Goal: Communication & Community: Answer question/provide support

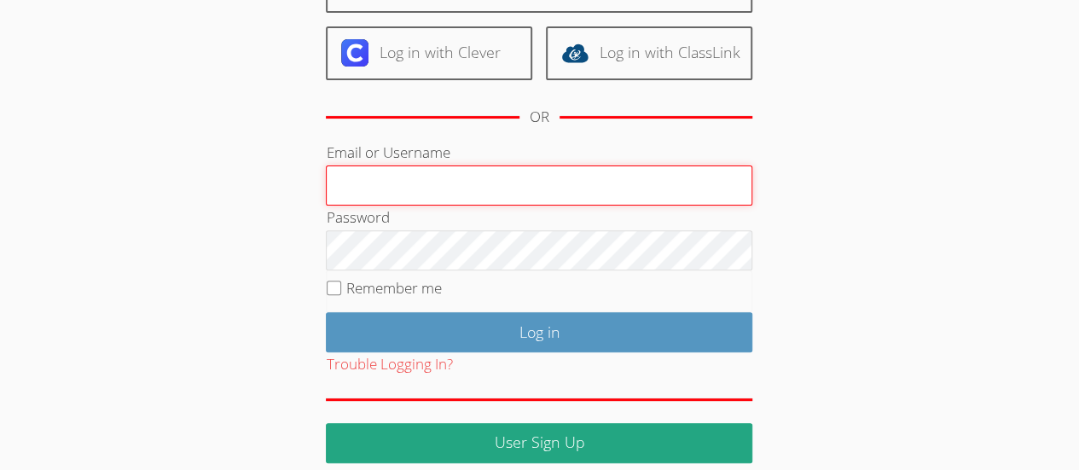
scroll to position [191, 0]
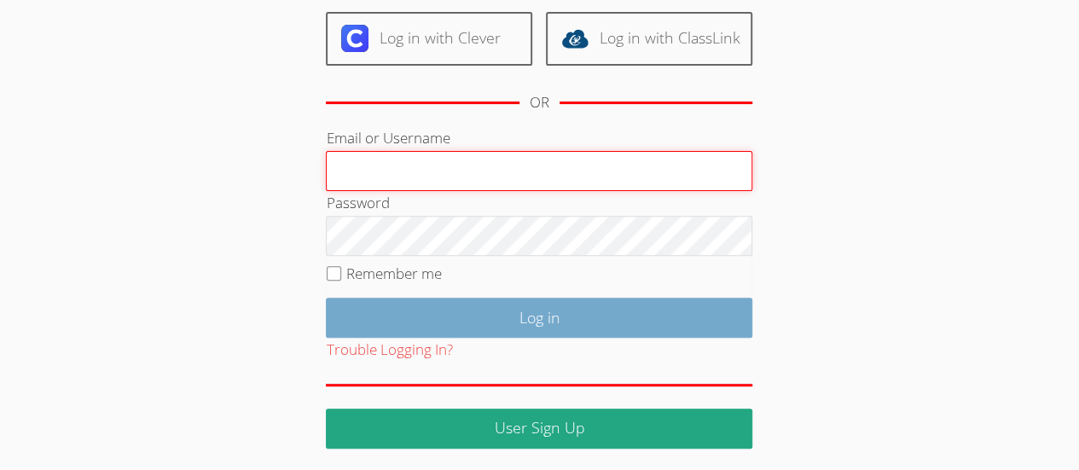
type input "[EMAIL_ADDRESS][DOMAIN_NAME]"
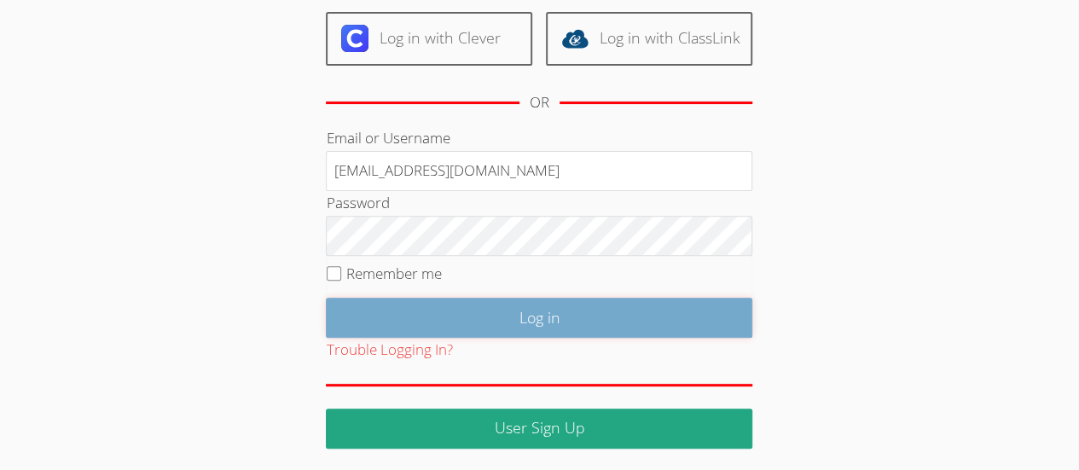
click at [623, 327] on input "Log in" at bounding box center [539, 318] width 426 height 40
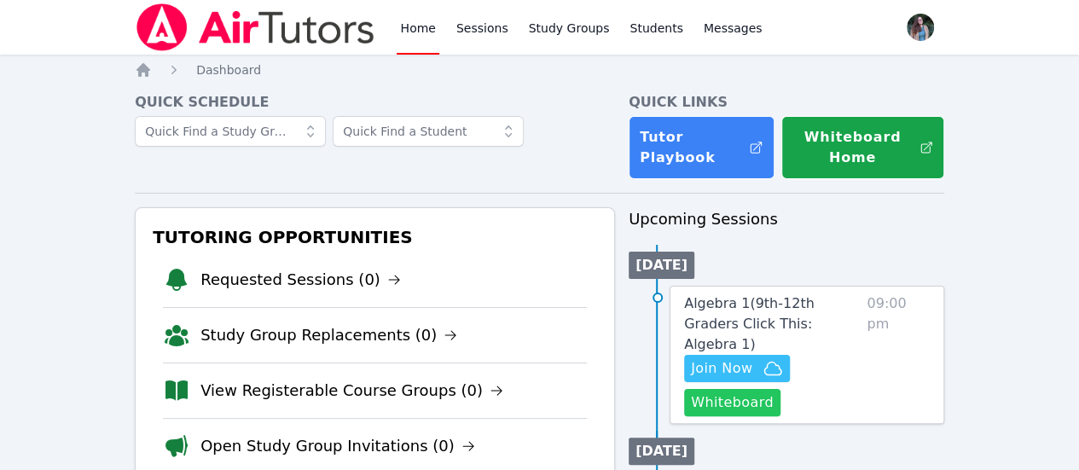
click at [711, 408] on button "Whiteboard" at bounding box center [732, 402] width 96 height 27
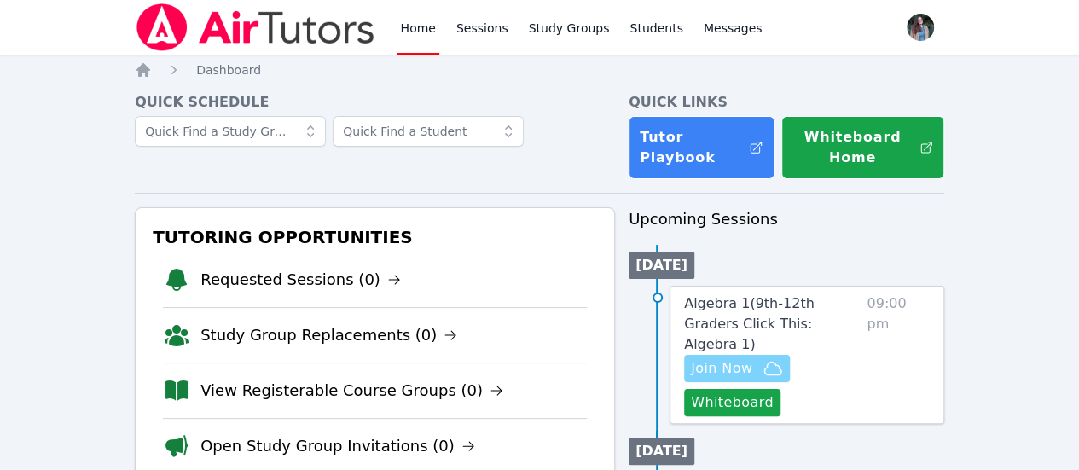
click at [752, 359] on span "Join Now" at bounding box center [721, 368] width 61 height 20
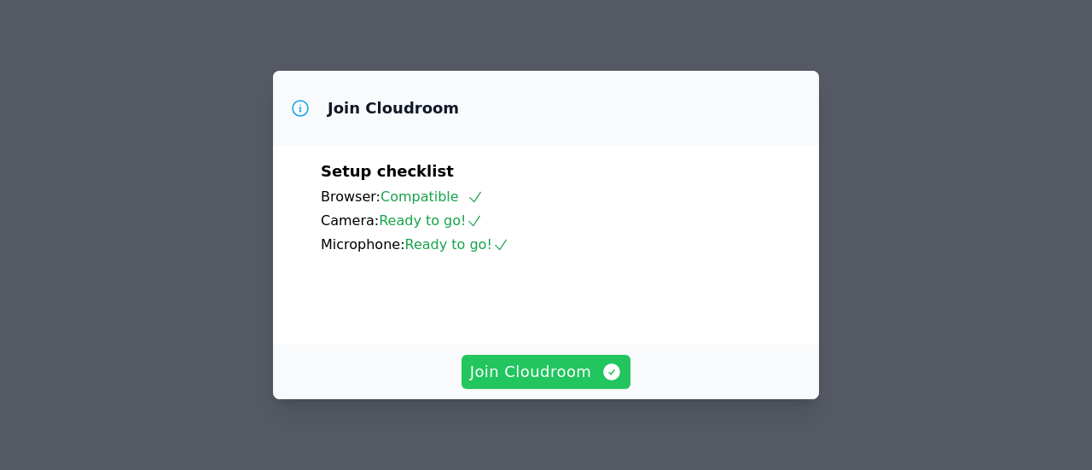
click at [521, 381] on span "Join Cloudroom" at bounding box center [546, 372] width 153 height 24
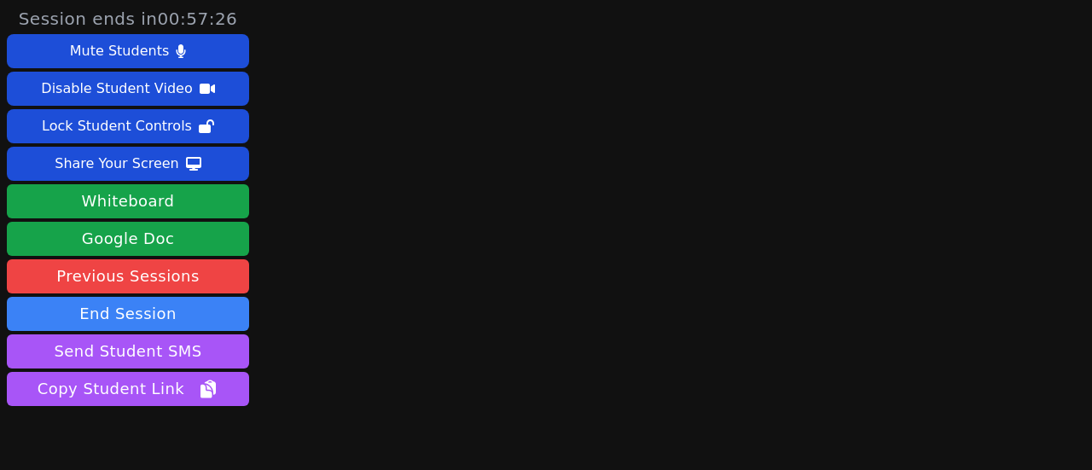
scroll to position [82, 0]
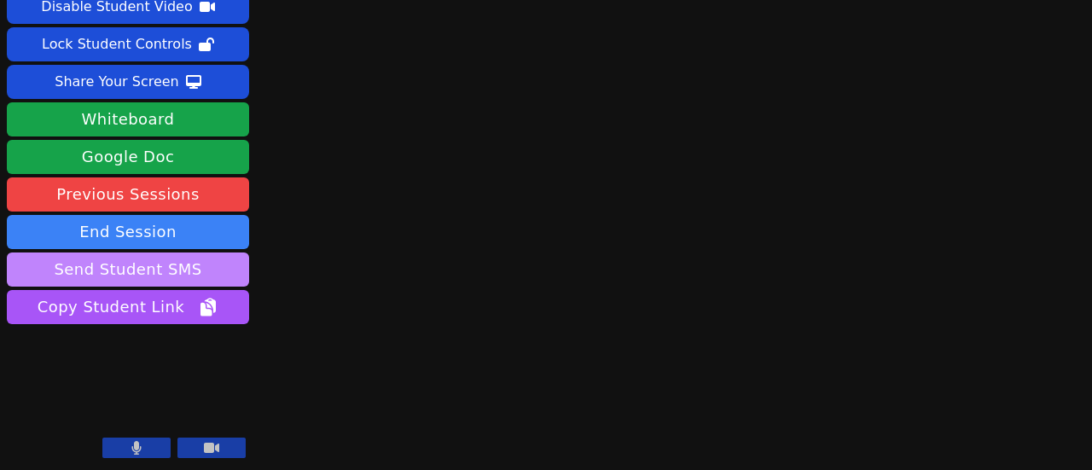
click at [174, 269] on button "Send Student SMS" at bounding box center [128, 269] width 242 height 34
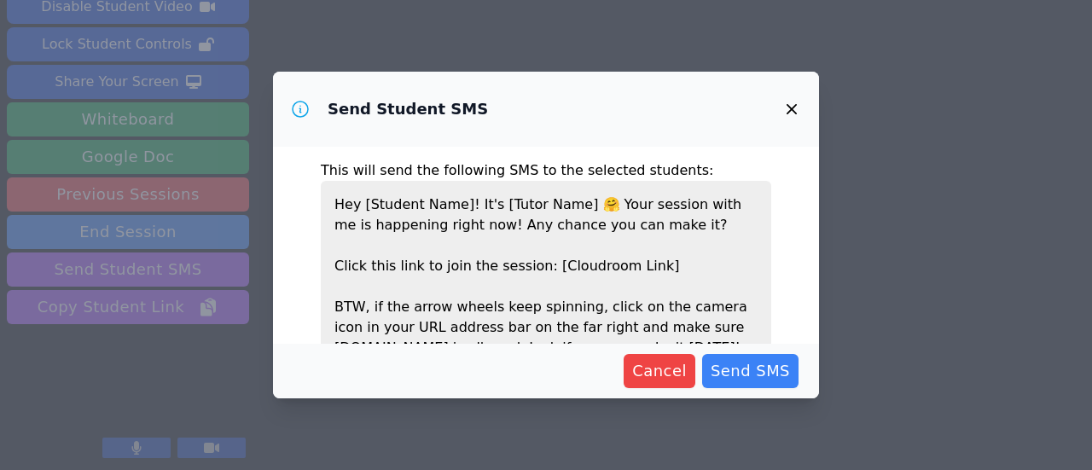
scroll to position [90, 0]
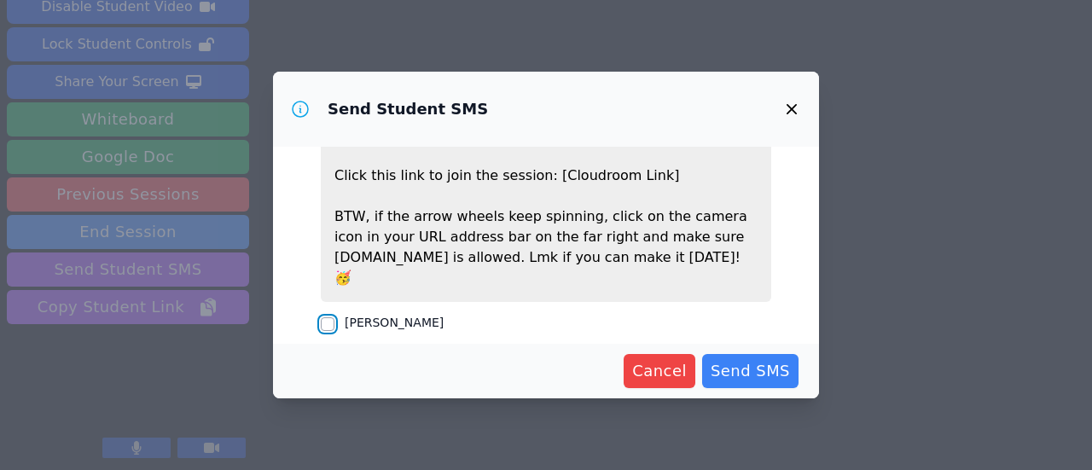
click at [326, 317] on input "Aarron Crowder" at bounding box center [328, 324] width 14 height 14
checkbox input "true"
click at [729, 371] on span "Send SMS" at bounding box center [749, 371] width 79 height 24
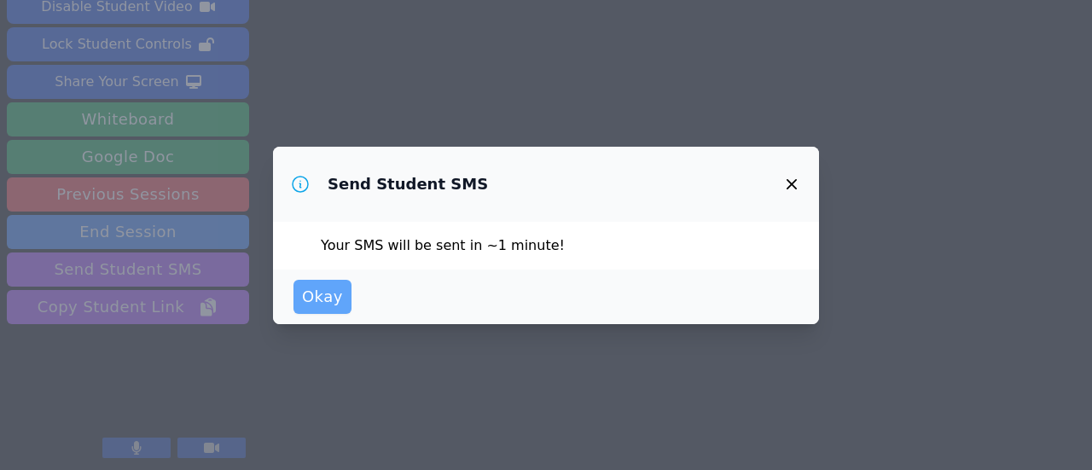
click at [334, 304] on span "Okay" at bounding box center [322, 297] width 41 height 24
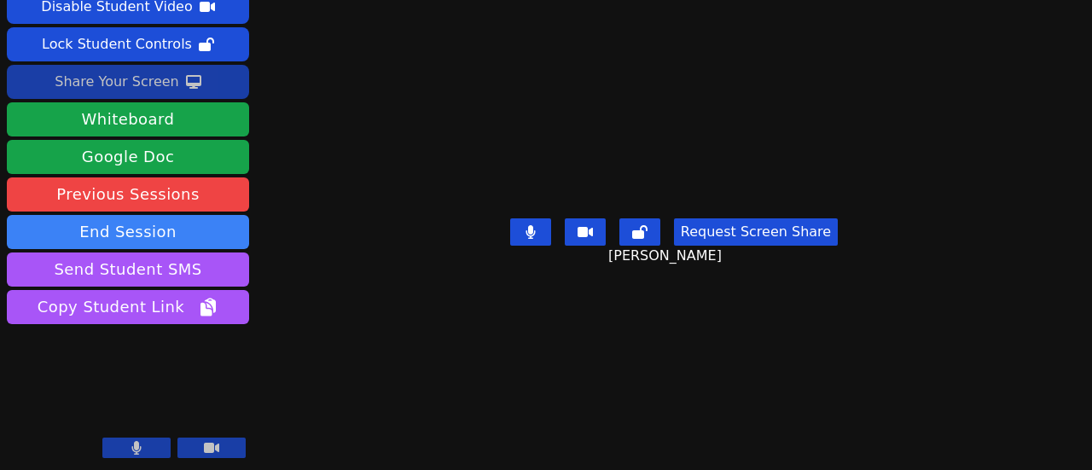
click at [151, 80] on div "Share Your Screen" at bounding box center [117, 81] width 125 height 27
click at [173, 81] on button "Share Your Screen" at bounding box center [128, 82] width 242 height 34
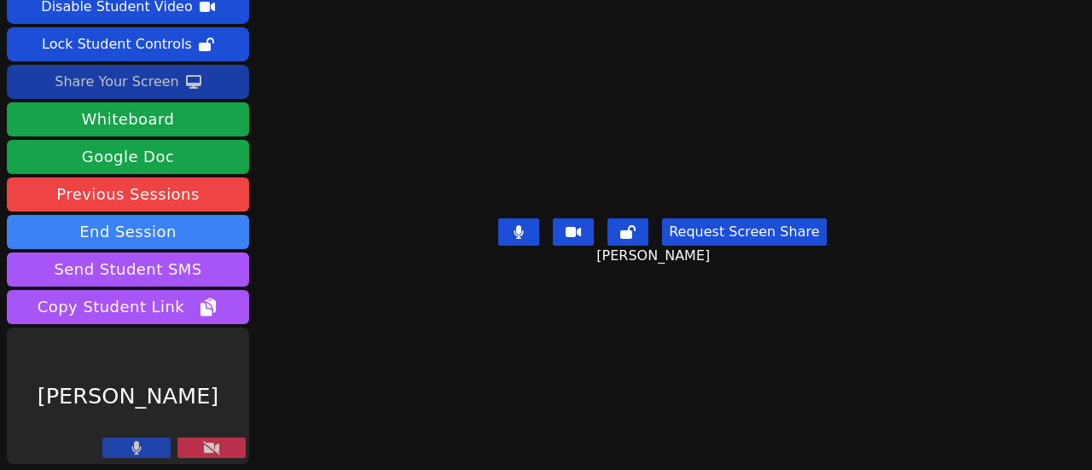
scroll to position [64, 0]
